Goal: Register for event/course

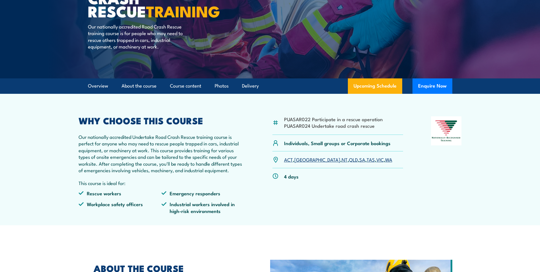
scroll to position [85, 0]
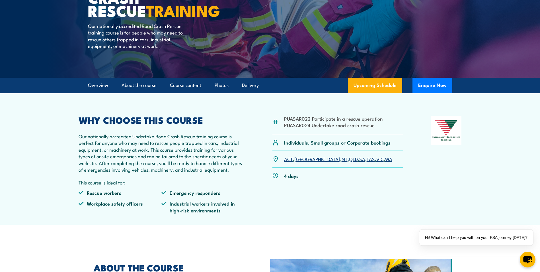
click at [385, 159] on link "WA" at bounding box center [388, 158] width 7 height 7
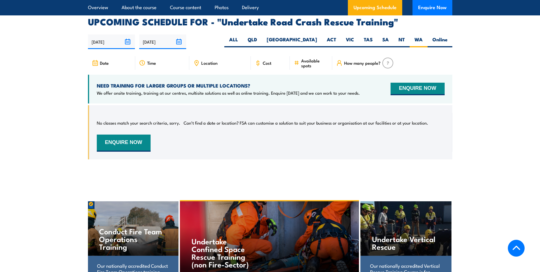
scroll to position [920, 0]
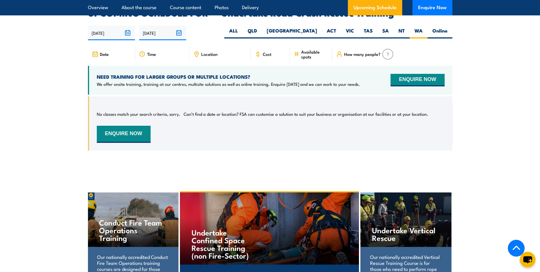
click at [207, 52] on span "Location" at bounding box center [209, 54] width 16 height 5
click at [196, 51] on icon at bounding box center [196, 54] width 6 height 6
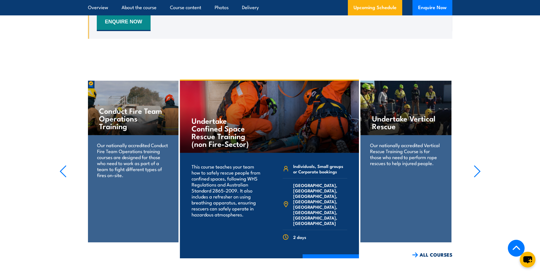
scroll to position [1034, 0]
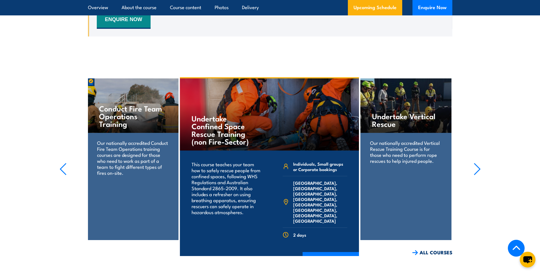
click at [409, 140] on p "Our nationally accredited Vertical Rescue Training Course is for those who need…" at bounding box center [406, 152] width 72 height 24
click at [432, 249] on link "ALL COURSES" at bounding box center [433, 252] width 40 height 7
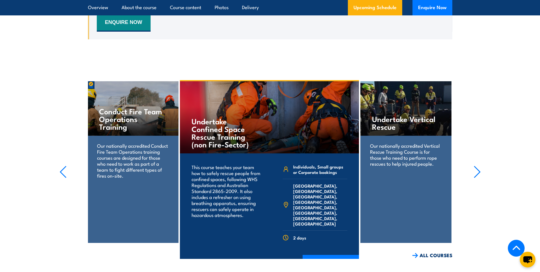
scroll to position [1083, 0]
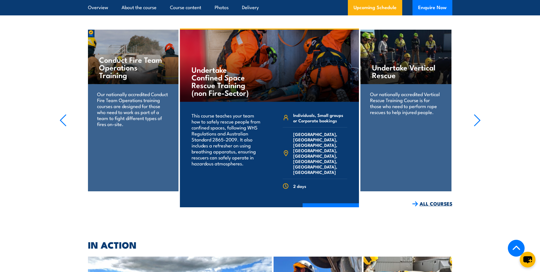
click at [420, 200] on link "ALL COURSES" at bounding box center [433, 203] width 40 height 7
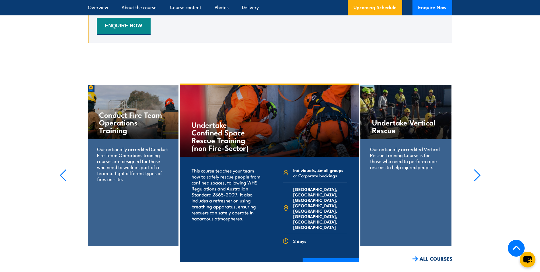
scroll to position [1083, 0]
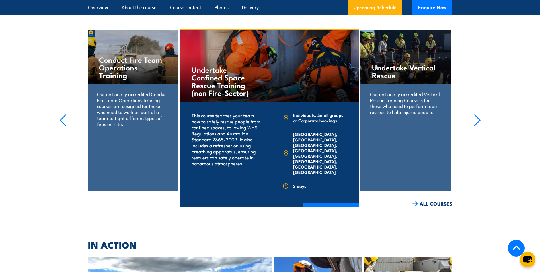
click at [479, 115] on icon "button" at bounding box center [478, 120] width 6 height 11
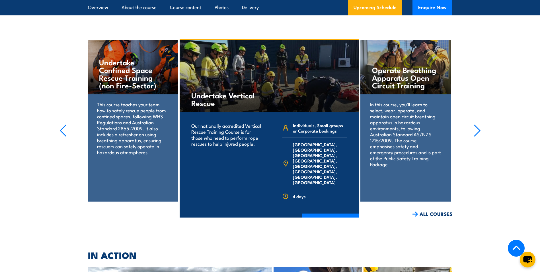
scroll to position [1054, 0]
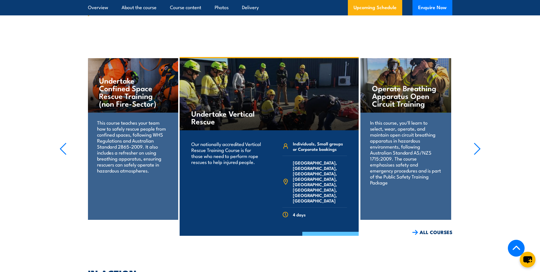
click at [326, 232] on link "COURSE DETAILS" at bounding box center [331, 239] width 56 height 15
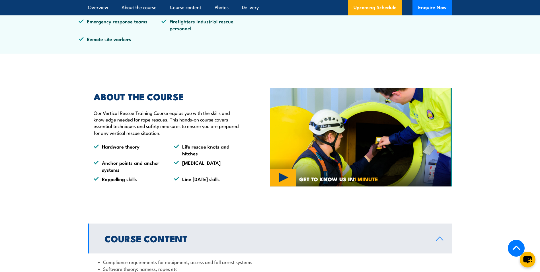
scroll to position [199, 0]
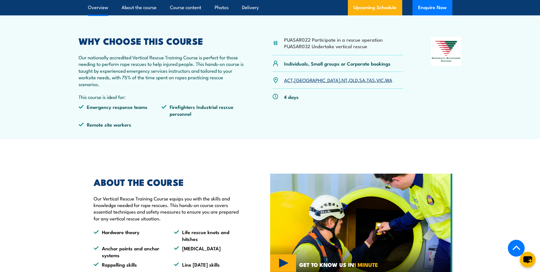
click at [385, 81] on link "WA" at bounding box center [388, 79] width 7 height 7
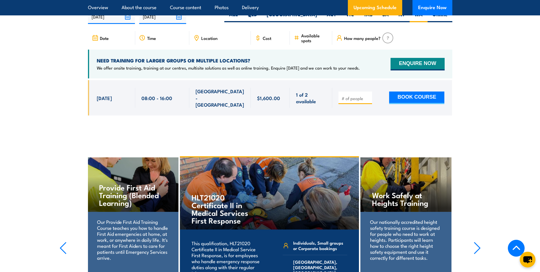
scroll to position [898, 0]
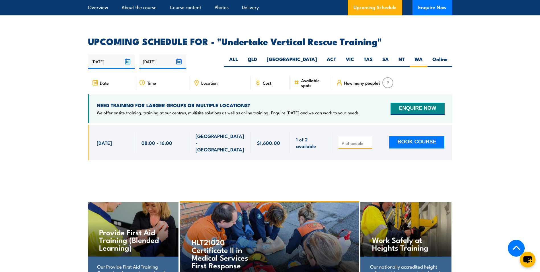
click at [112, 139] on span "24 Nov, 2025" at bounding box center [104, 142] width 15 height 7
click at [427, 132] on div "BOOK COURSE" at bounding box center [392, 142] width 106 height 20
click at [429, 136] on button "BOOK COURSE" at bounding box center [416, 142] width 55 height 13
type input "1"
click at [368, 140] on input "1" at bounding box center [356, 143] width 28 height 6
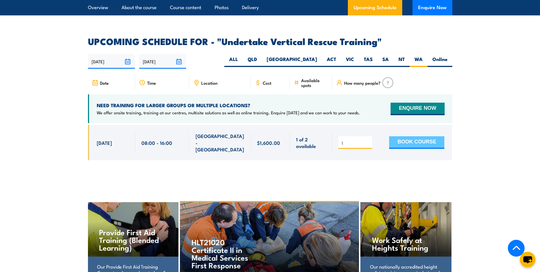
click at [408, 136] on button "BOOK COURSE" at bounding box center [416, 142] width 55 height 13
